Goal: Communication & Community: Answer question/provide support

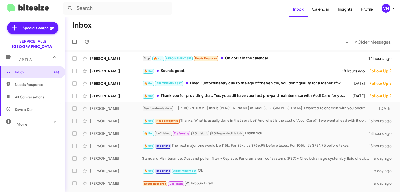
click at [247, 97] on div "🔥 Hot Thank you for providing that. Yes, you still have your last pre-paid main…" at bounding box center [245, 96] width 206 height 6
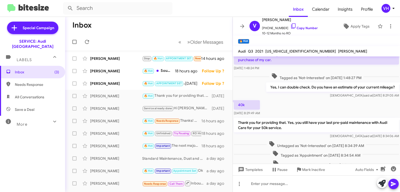
scroll to position [160, 0]
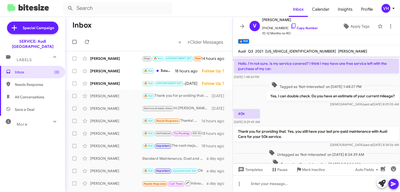
click at [113, 84] on div "[PERSON_NAME]" at bounding box center [116, 83] width 52 height 5
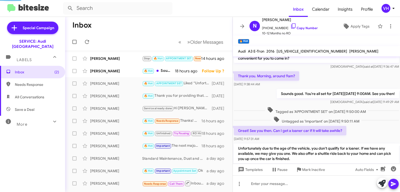
scroll to position [213, 0]
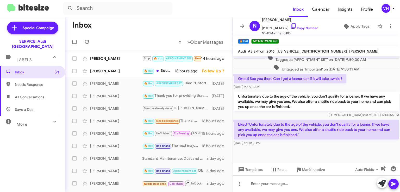
click at [111, 74] on div "[PERSON_NAME] 🔥 Hot Sounds good! 18 hours ago Follow Up ?" at bounding box center [148, 71] width 159 height 10
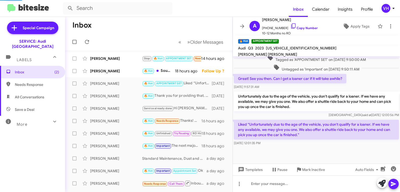
scroll to position [52, 0]
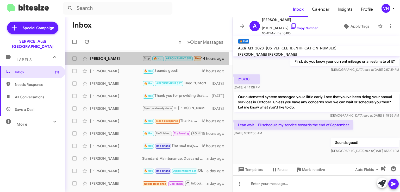
click at [114, 58] on div "[PERSON_NAME]" at bounding box center [116, 58] width 52 height 5
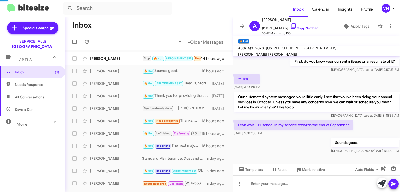
scroll to position [245, 0]
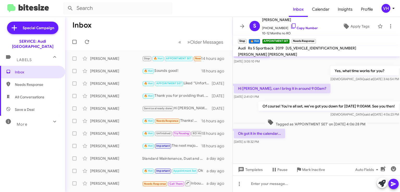
click at [314, 38] on span "×" at bounding box center [314, 39] width 3 height 6
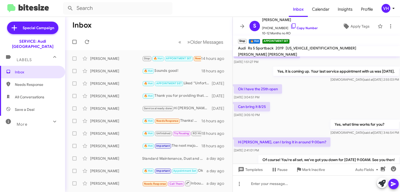
scroll to position [219, 0]
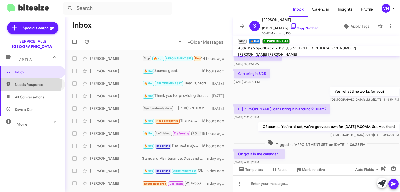
click at [24, 82] on span "Needs Response" at bounding box center [37, 84] width 44 height 5
type input "in:needs-response"
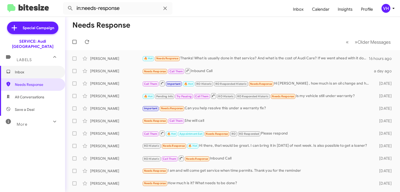
click at [29, 70] on span "Inbox" at bounding box center [37, 72] width 44 height 5
